Goal: Check status: Check status

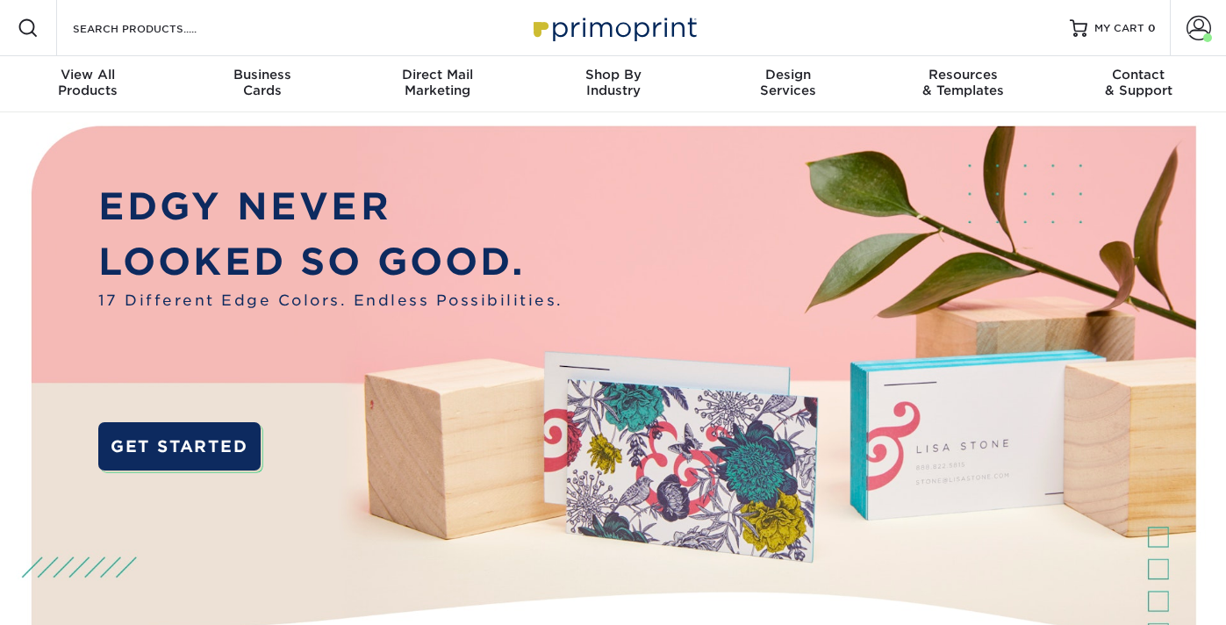
click at [1192, 27] on span at bounding box center [1198, 28] width 25 height 25
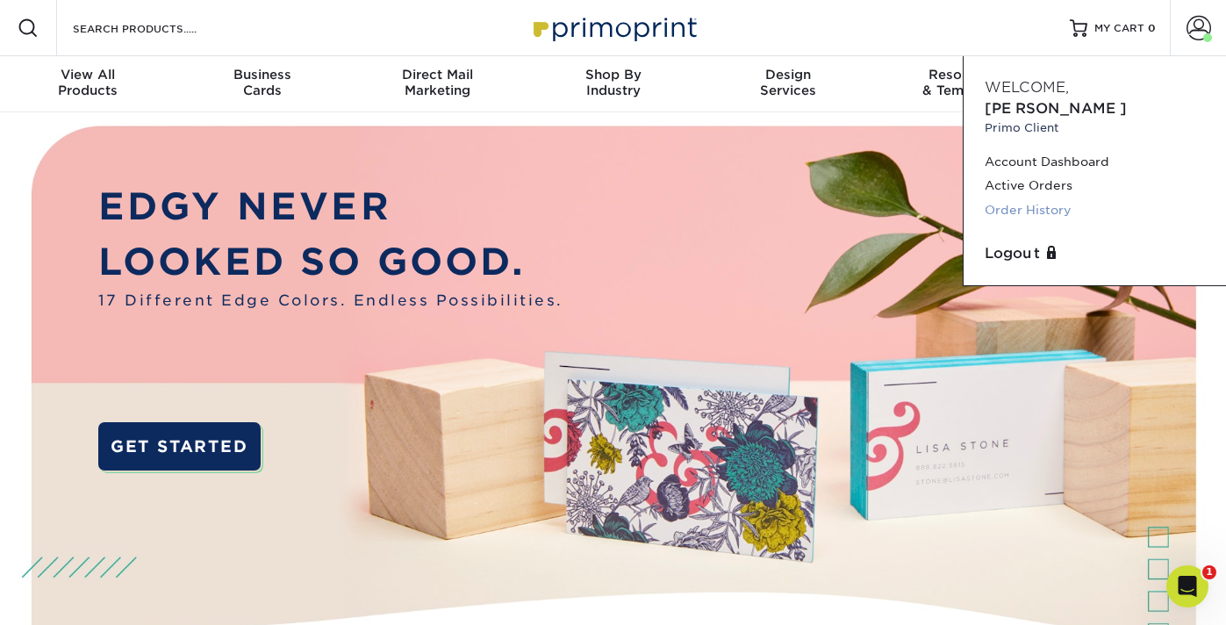
click at [1018, 198] on link "Order History" at bounding box center [1094, 210] width 220 height 24
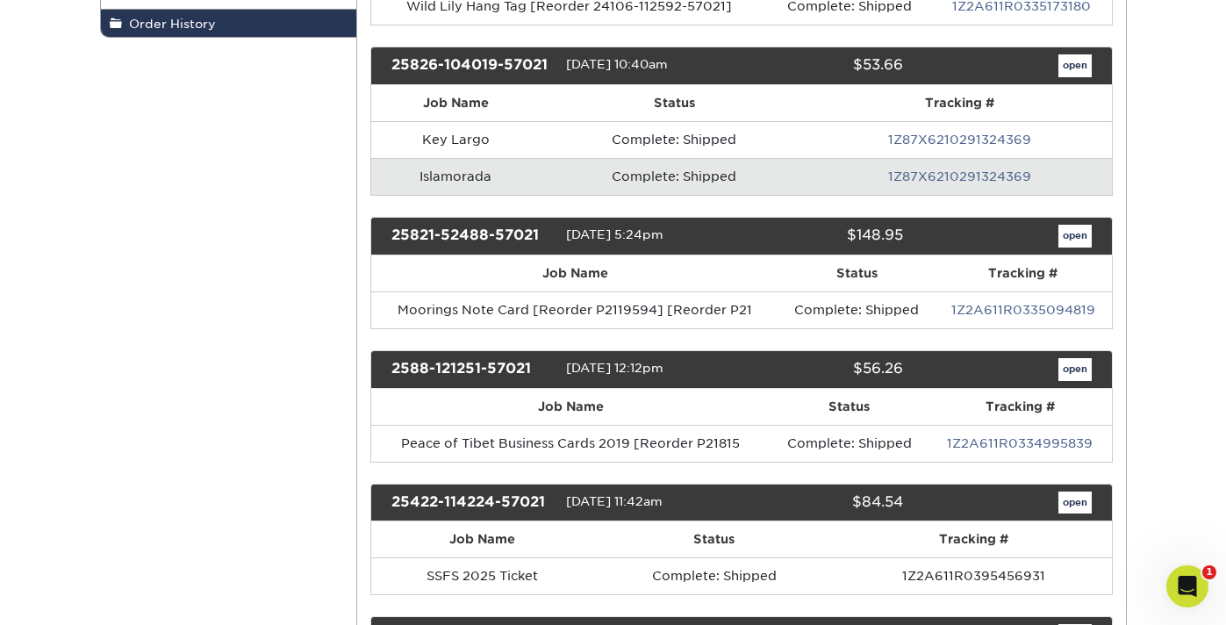
scroll to position [401, 0]
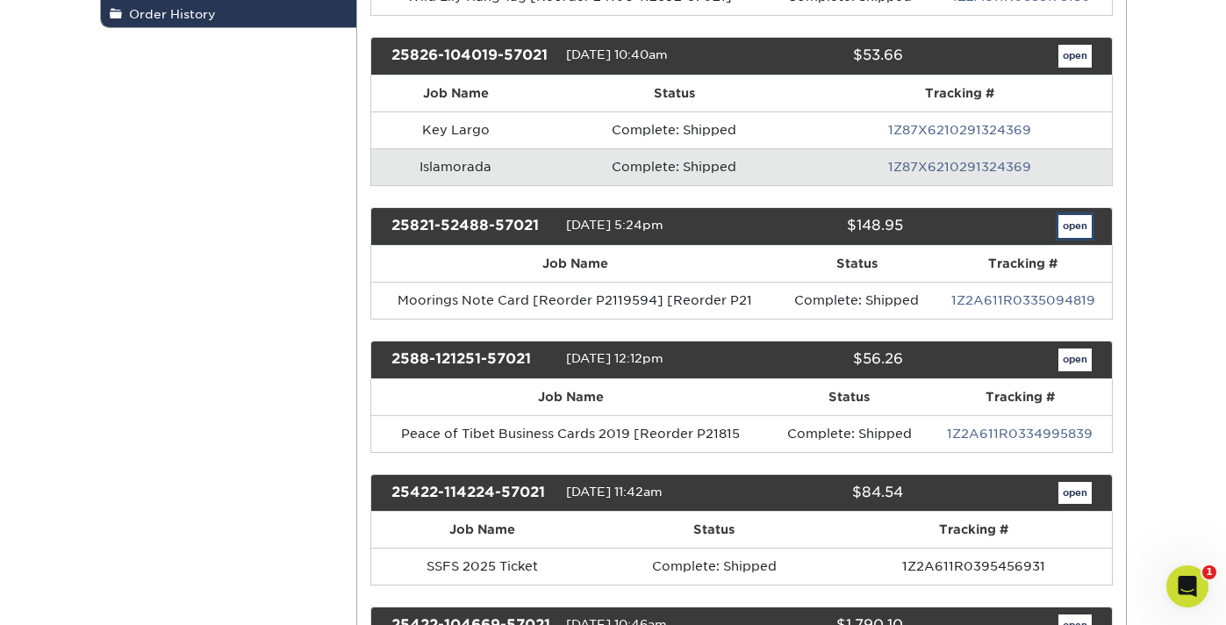
click at [1080, 232] on link "open" at bounding box center [1074, 226] width 33 height 23
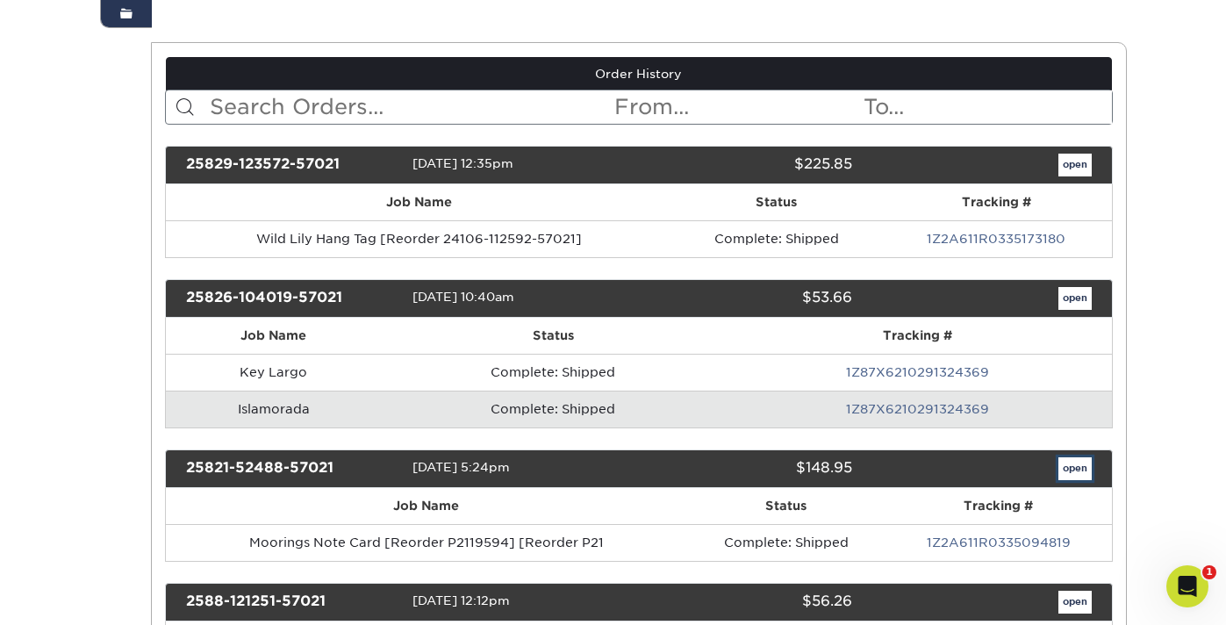
scroll to position [0, 0]
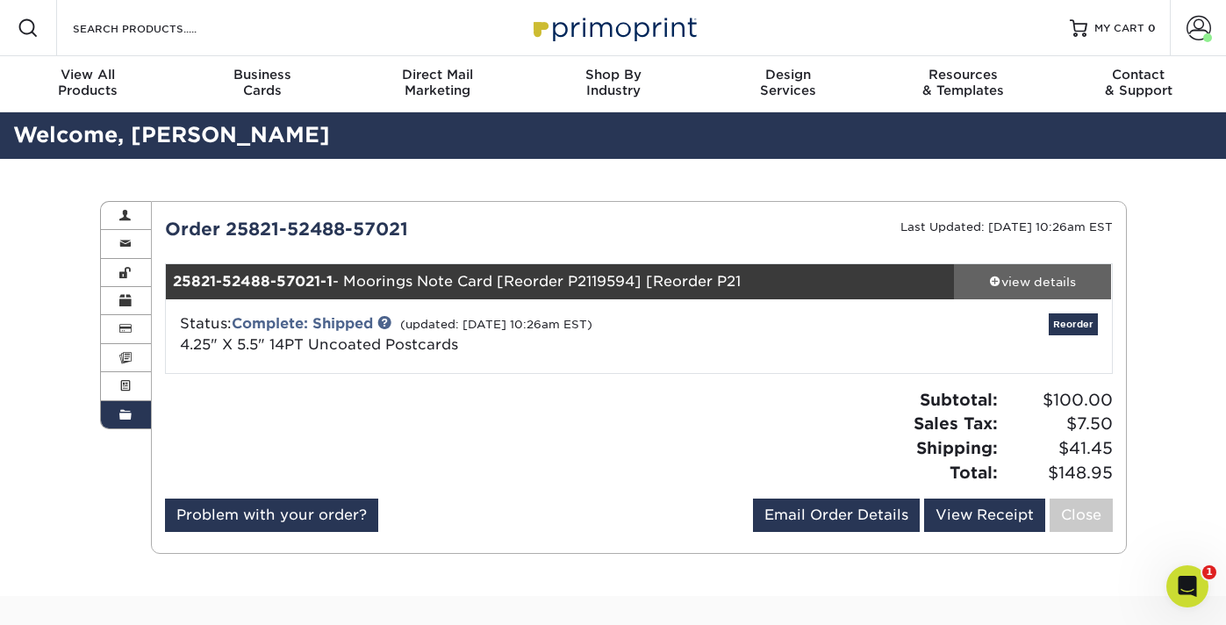
click at [1078, 275] on div "view details" at bounding box center [1033, 282] width 158 height 18
